Goal: Task Accomplishment & Management: Manage account settings

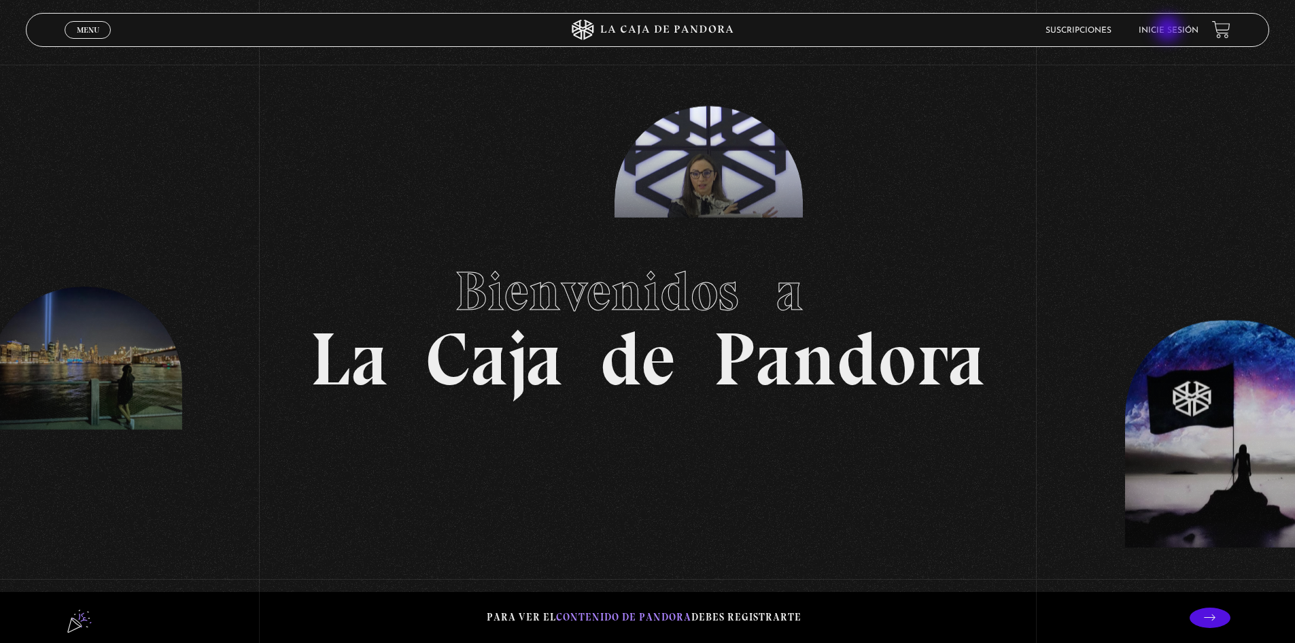
click at [1170, 30] on link "Inicie sesión" at bounding box center [1169, 31] width 60 height 8
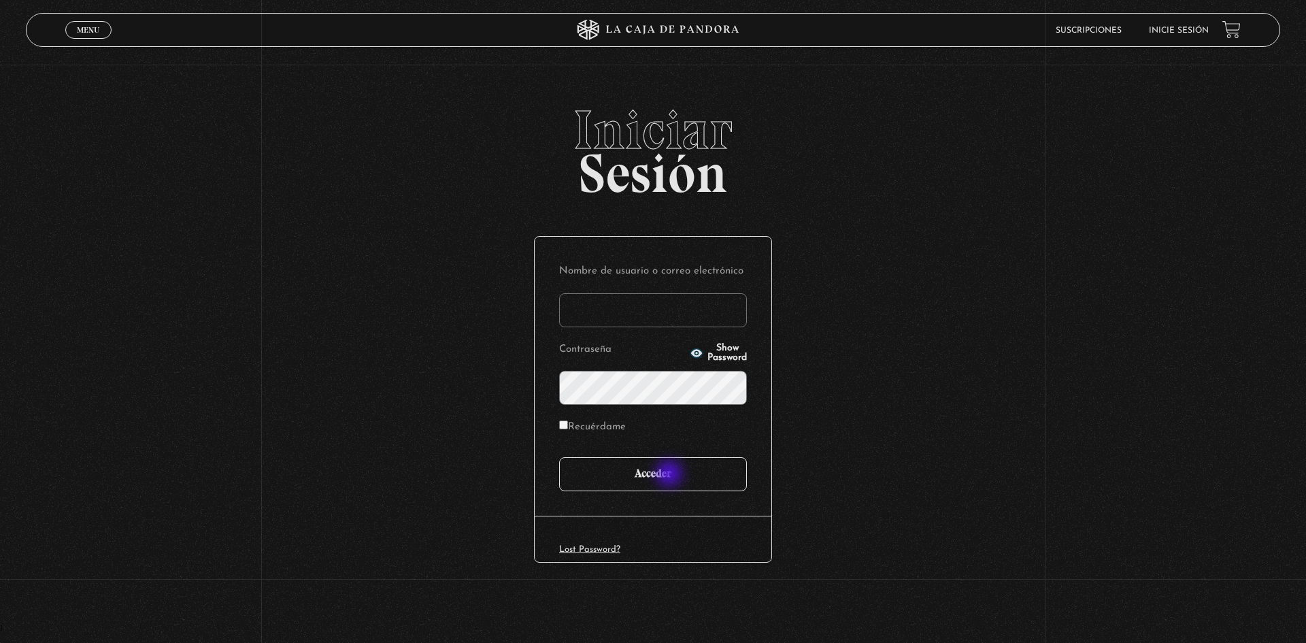
type input "VSV0505"
click at [673, 473] on input "Acceder" at bounding box center [653, 474] width 188 height 34
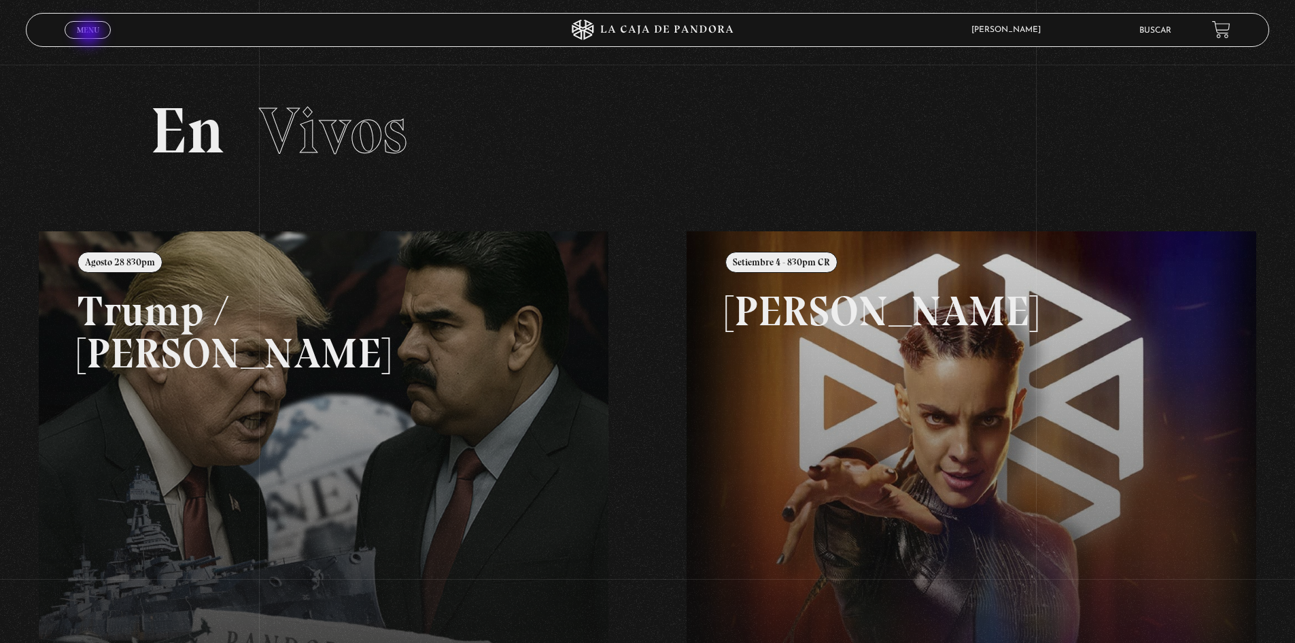
click at [90, 34] on span "Menu" at bounding box center [88, 30] width 22 height 8
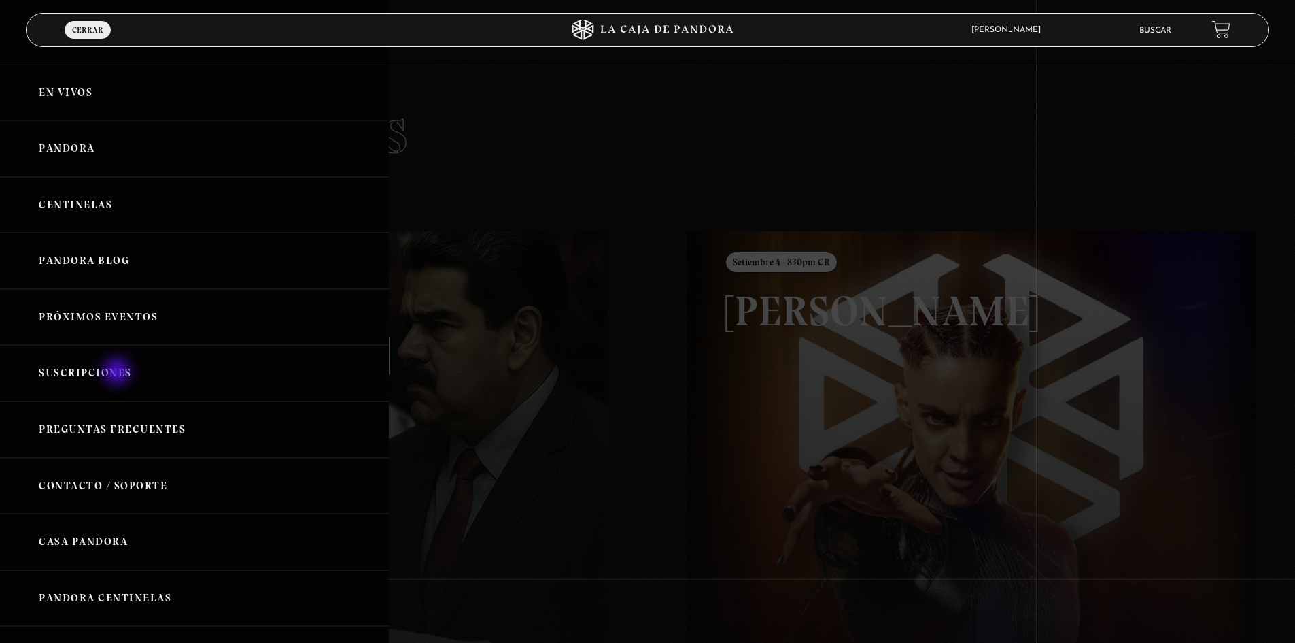
click at [118, 373] on link "Suscripciones" at bounding box center [194, 373] width 389 height 56
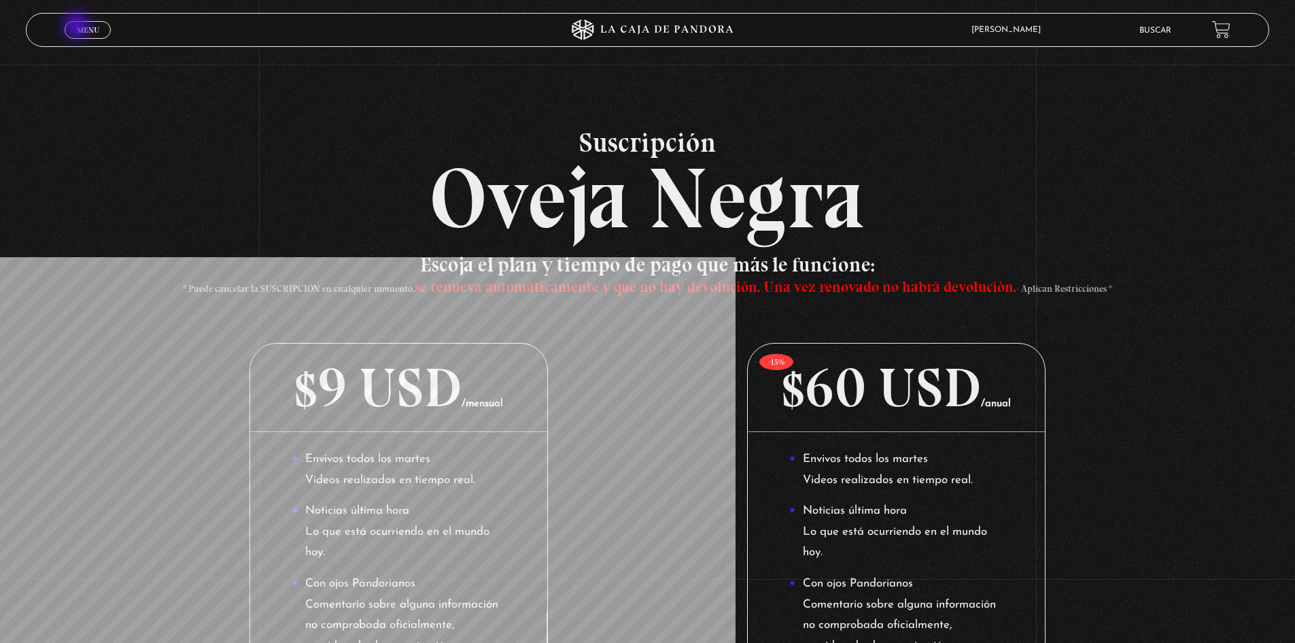
click at [78, 27] on span "Menu" at bounding box center [88, 30] width 22 height 8
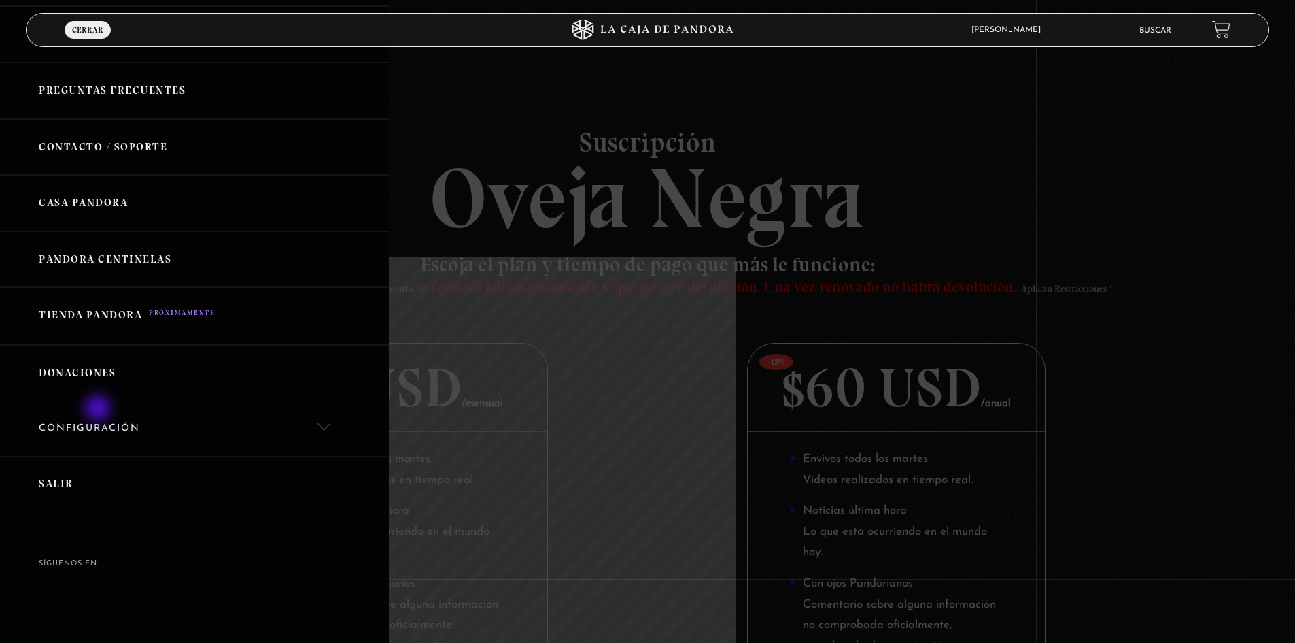
scroll to position [345, 0]
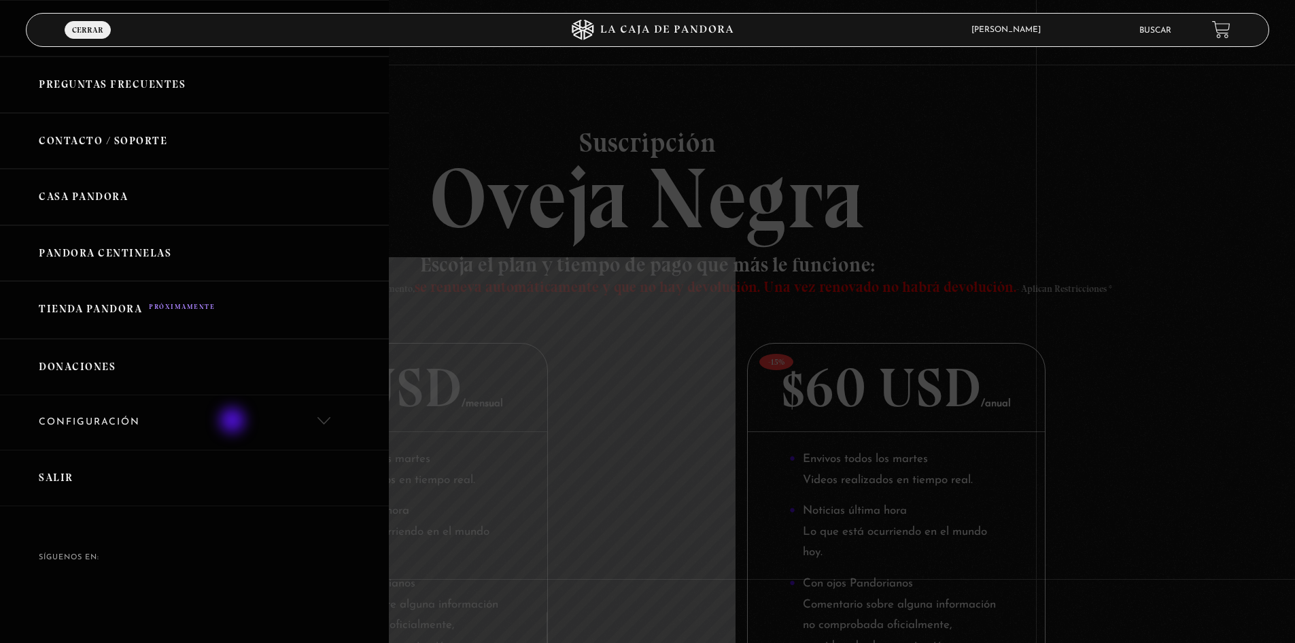
click at [235, 421] on link "Configuración" at bounding box center [194, 422] width 389 height 55
click at [87, 460] on link "Mi Cuenta" at bounding box center [194, 469] width 389 height 41
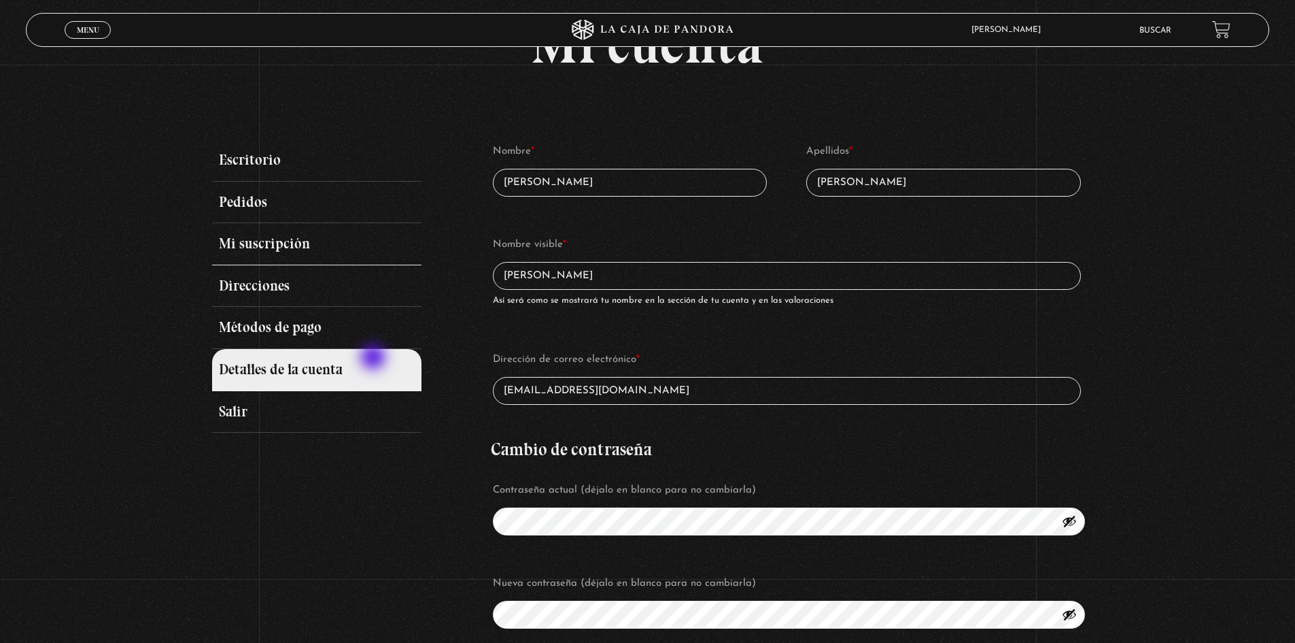
scroll to position [136, 0]
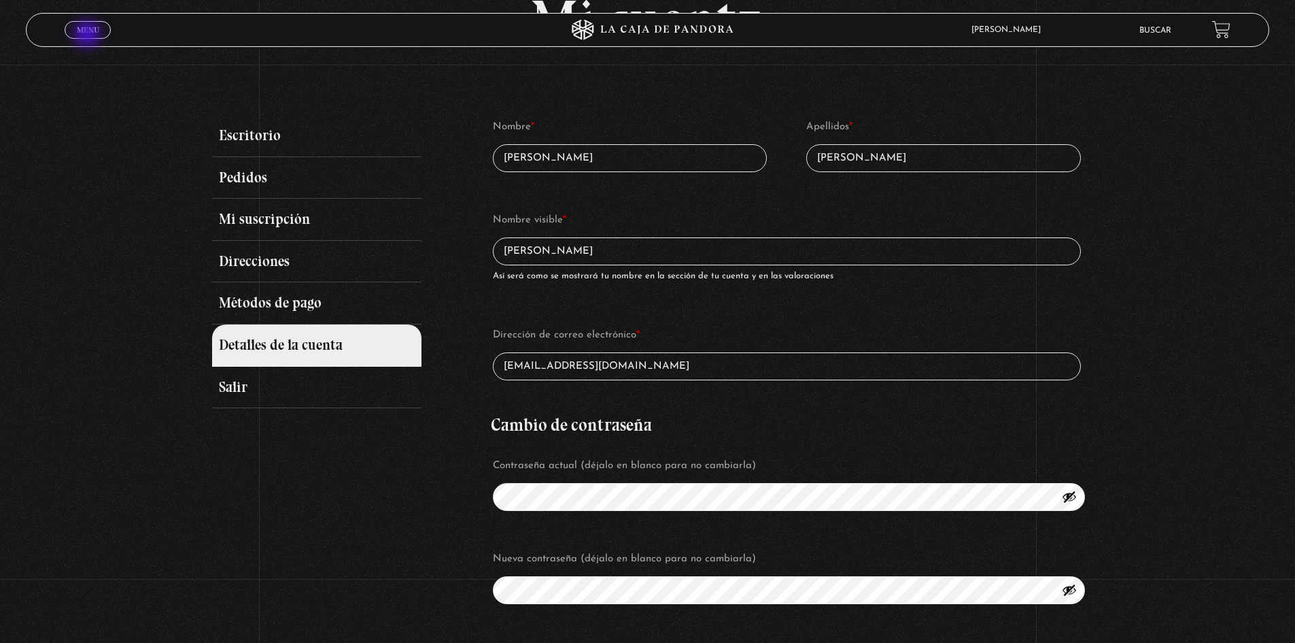
click at [88, 35] on link "Menu Cerrar" at bounding box center [88, 30] width 46 height 18
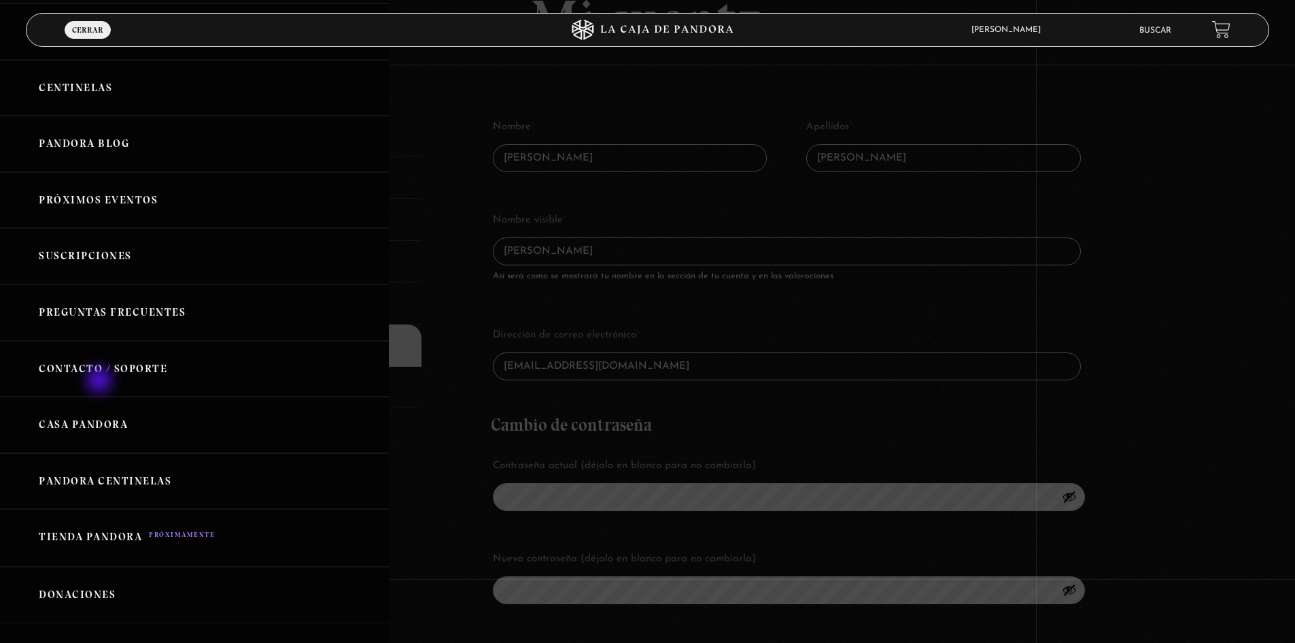
scroll to position [345, 0]
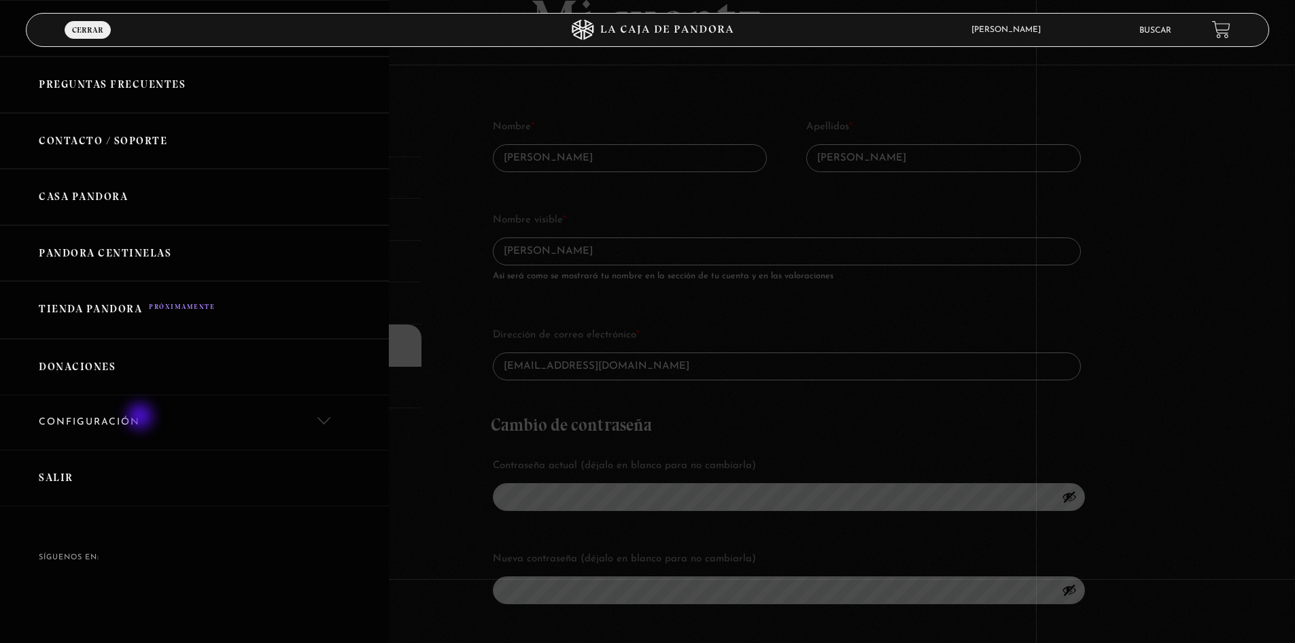
click at [141, 418] on link "Configuración" at bounding box center [194, 422] width 389 height 55
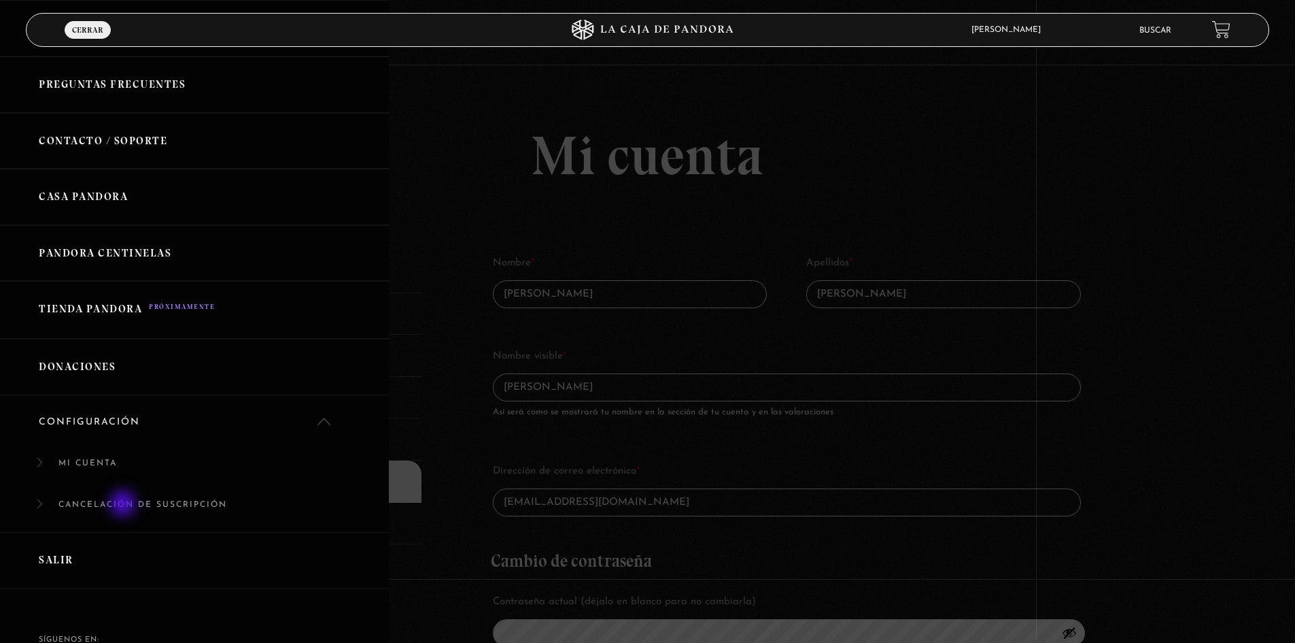
click at [124, 505] on link "Cancelación de suscripción" at bounding box center [194, 511] width 389 height 41
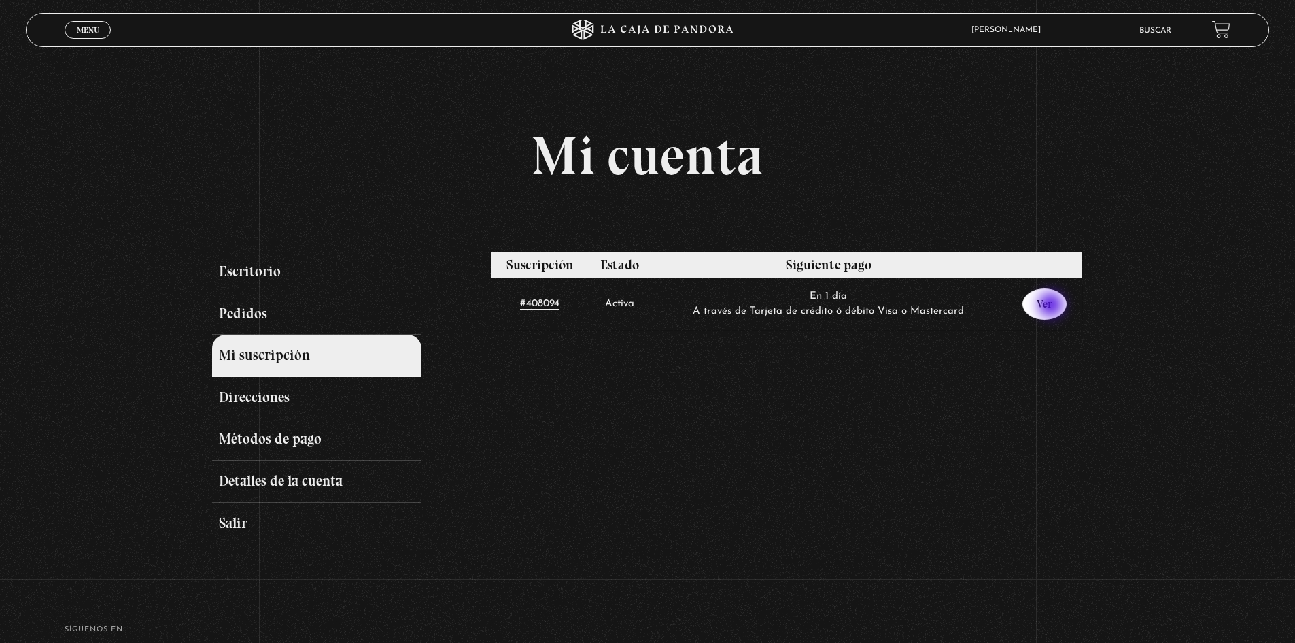
click at [1053, 306] on link "Ver" at bounding box center [1045, 303] width 44 height 31
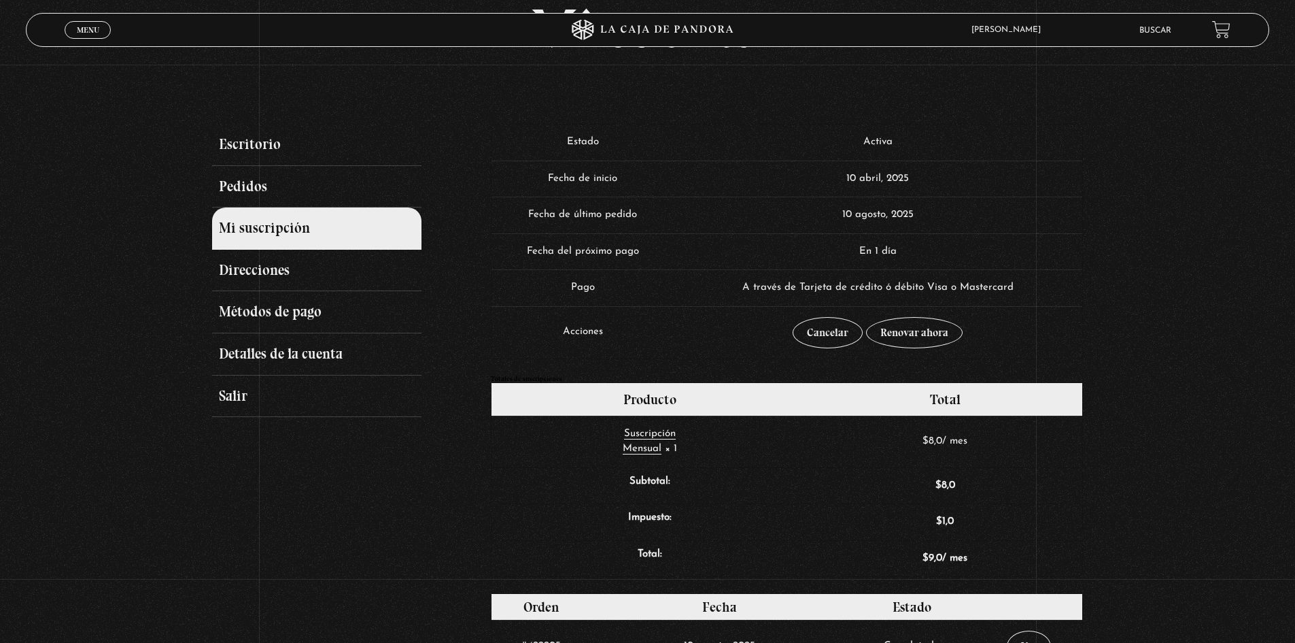
scroll to position [136, 0]
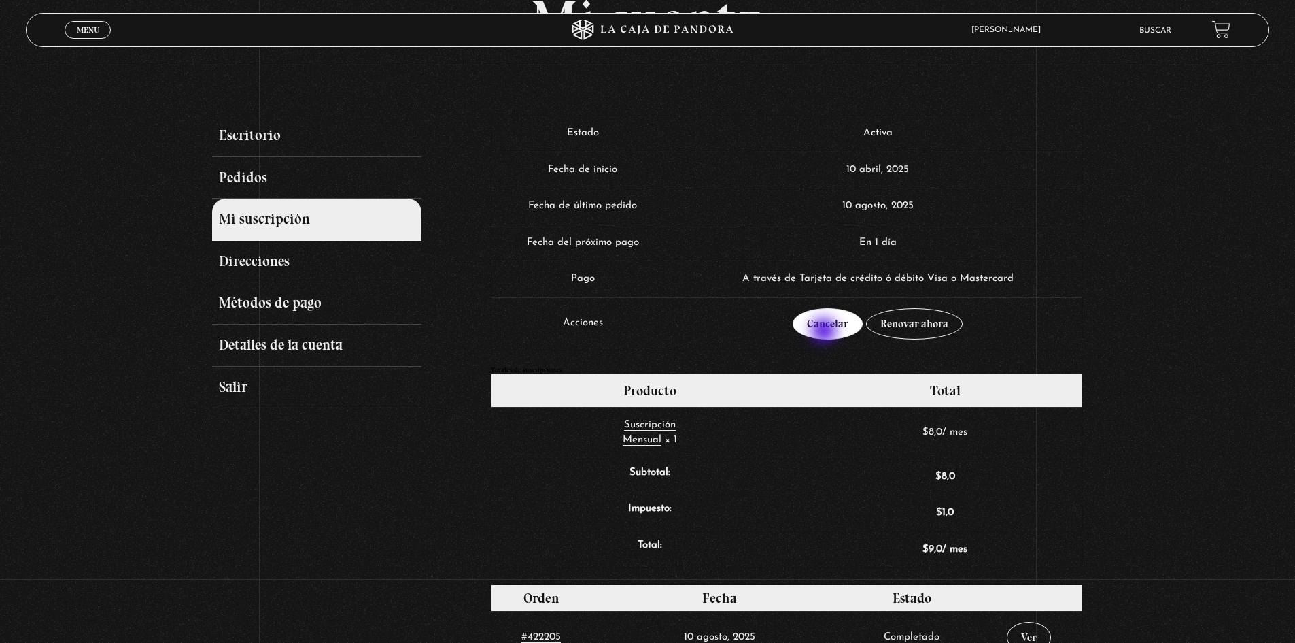
click at [826, 332] on link "Cancelar" at bounding box center [828, 323] width 70 height 31
